Goal: Find specific page/section: Find specific page/section

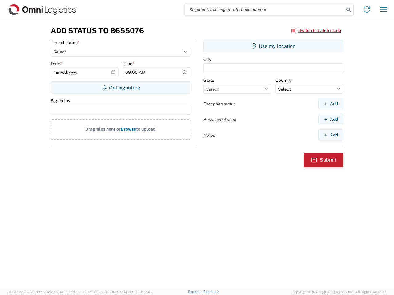
click at [264, 10] on input "search" at bounding box center [263, 10] width 159 height 12
click at [348, 10] on icon at bounding box center [348, 10] width 9 height 9
click at [367, 10] on icon at bounding box center [367, 10] width 10 height 10
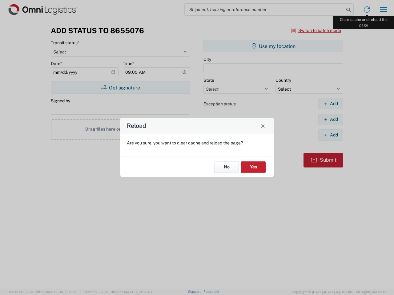
click at [383, 10] on div "Reload Are you sure, you want to clear cache and reload the page? No Yes" at bounding box center [197, 147] width 394 height 295
click at [316, 30] on div "Reload Are you sure, you want to clear cache and reload the page? No Yes" at bounding box center [197, 147] width 394 height 295
click at [120, 88] on div "Reload Are you sure, you want to clear cache and reload the page? No Yes" at bounding box center [197, 147] width 394 height 295
click at [273, 46] on div "Reload Are you sure, you want to clear cache and reload the page? No Yes" at bounding box center [197, 147] width 394 height 295
click at [330, 104] on div "Reload Are you sure, you want to clear cache and reload the page? No Yes" at bounding box center [197, 147] width 394 height 295
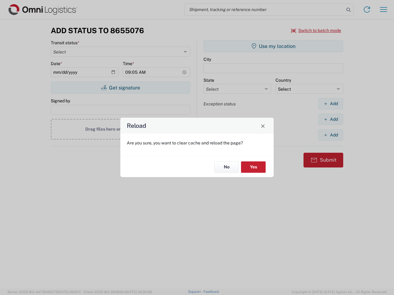
click at [330, 119] on div "Reload Are you sure, you want to clear cache and reload the page? No Yes" at bounding box center [197, 147] width 394 height 295
click at [330, 135] on div "Reload Are you sure, you want to clear cache and reload the page? No Yes" at bounding box center [197, 147] width 394 height 295
